Goal: Transaction & Acquisition: Purchase product/service

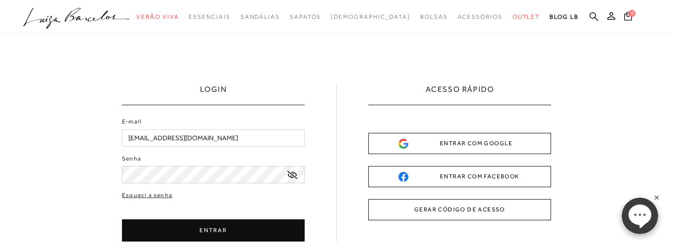
click at [116, 24] on icon ".a{fill-rule:evenodd;}" at bounding box center [76, 18] width 107 height 21
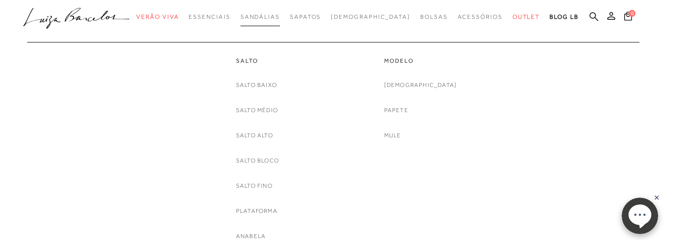
click at [268, 15] on span "Sandálias" at bounding box center [261, 16] width 40 height 7
click at [432, 85] on link "[DEMOGRAPHIC_DATA]" at bounding box center [420, 85] width 73 height 10
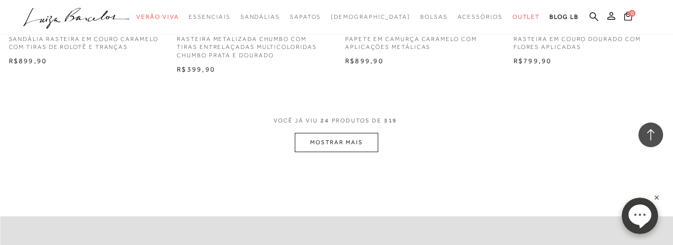
scroll to position [1895, 0]
click at [336, 148] on button "MOSTRAR MAIS" at bounding box center [336, 143] width 83 height 19
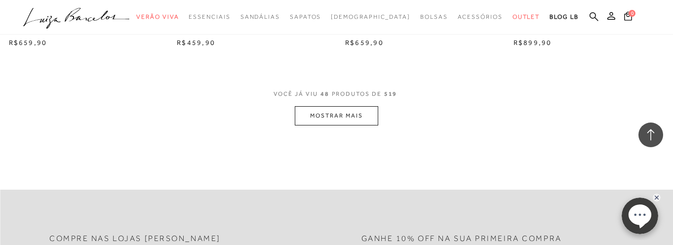
scroll to position [3802, 0]
click at [338, 117] on button "MOSTRAR MAIS" at bounding box center [336, 115] width 83 height 19
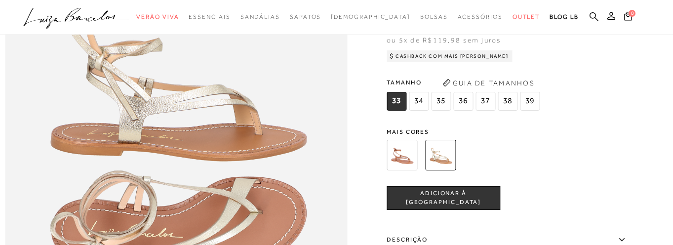
scroll to position [616, 0]
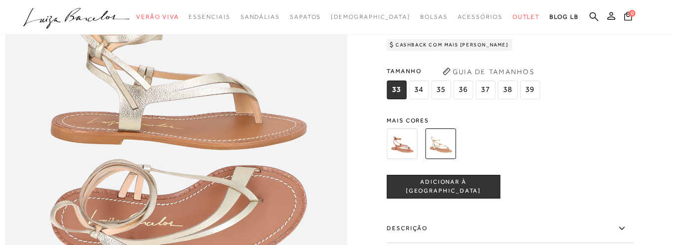
click at [410, 140] on img at bounding box center [402, 143] width 31 height 31
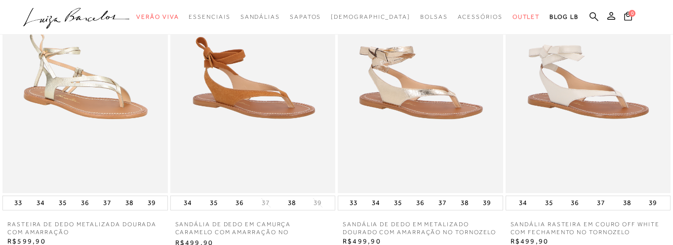
scroll to position [1230, 0]
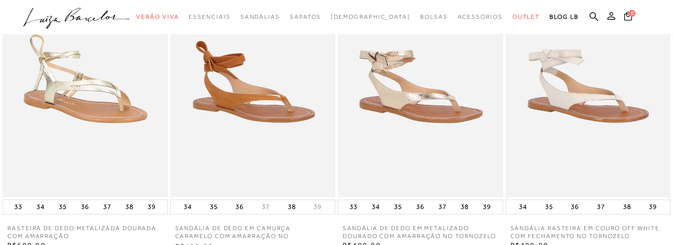
click at [273, 109] on img at bounding box center [252, 73] width 165 height 248
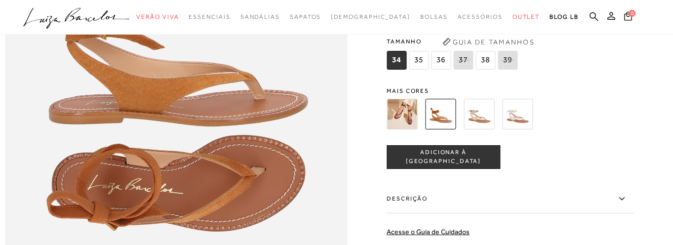
scroll to position [649, 0]
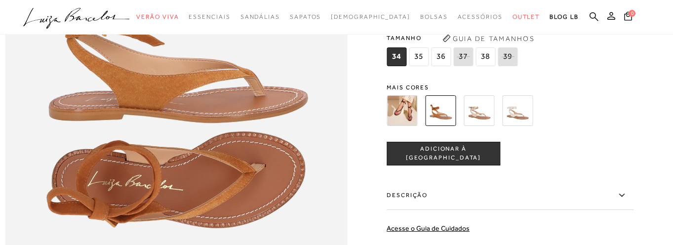
click at [415, 112] on img at bounding box center [402, 110] width 31 height 31
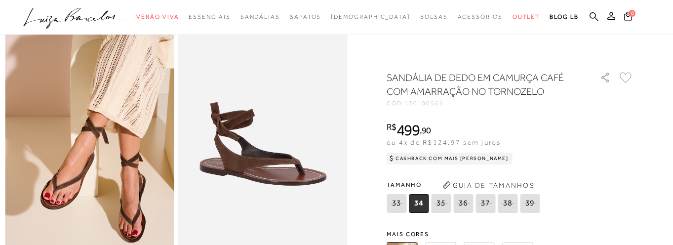
scroll to position [64, 0]
